Goal: Information Seeking & Learning: Understand process/instructions

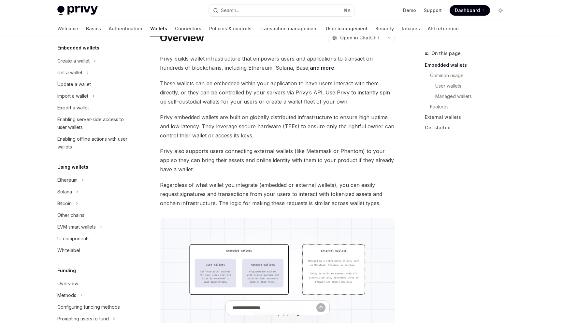
scroll to position [46, 0]
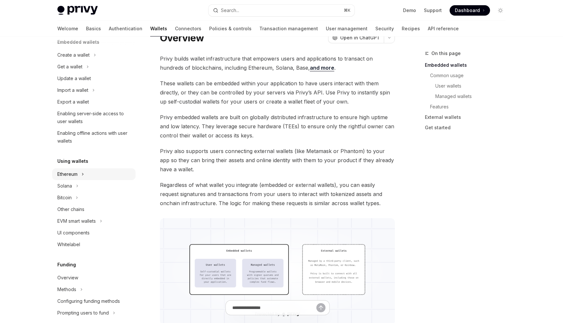
click at [87, 175] on button "Ethereum" at bounding box center [93, 174] width 83 height 12
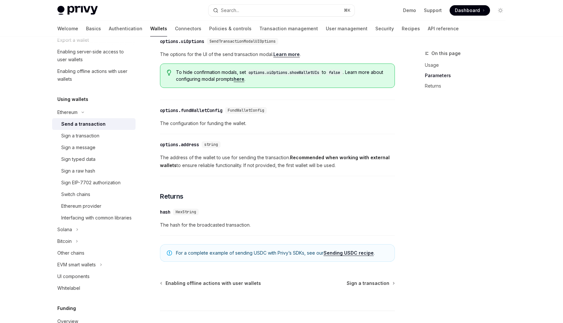
scroll to position [329, 0]
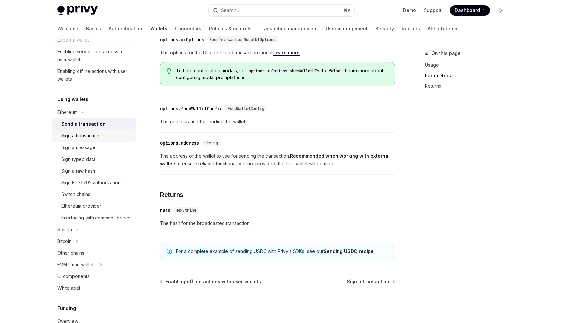
click at [105, 133] on div "Sign a transaction" at bounding box center [96, 136] width 70 height 8
type textarea "*"
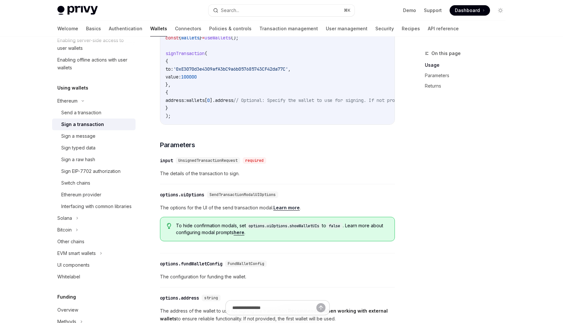
scroll to position [118, 0]
click at [83, 101] on icon at bounding box center [83, 102] width 8 height 3
